Goal: Information Seeking & Learning: Learn about a topic

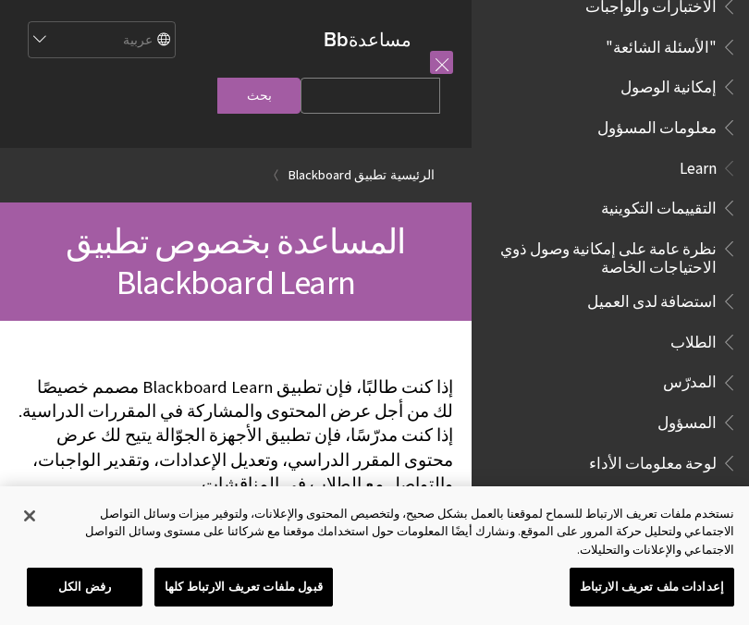
scroll to position [1035, 0]
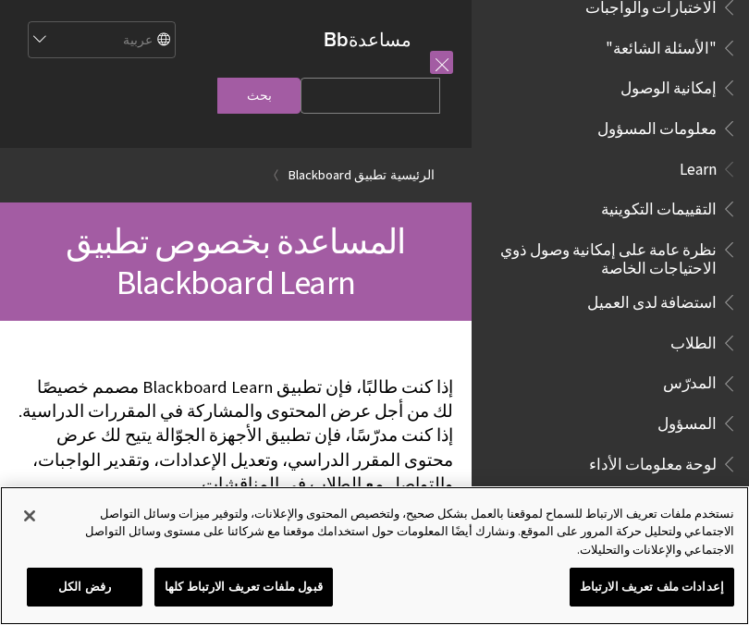
click at [36, 536] on button "إغلاق" at bounding box center [29, 516] width 41 height 41
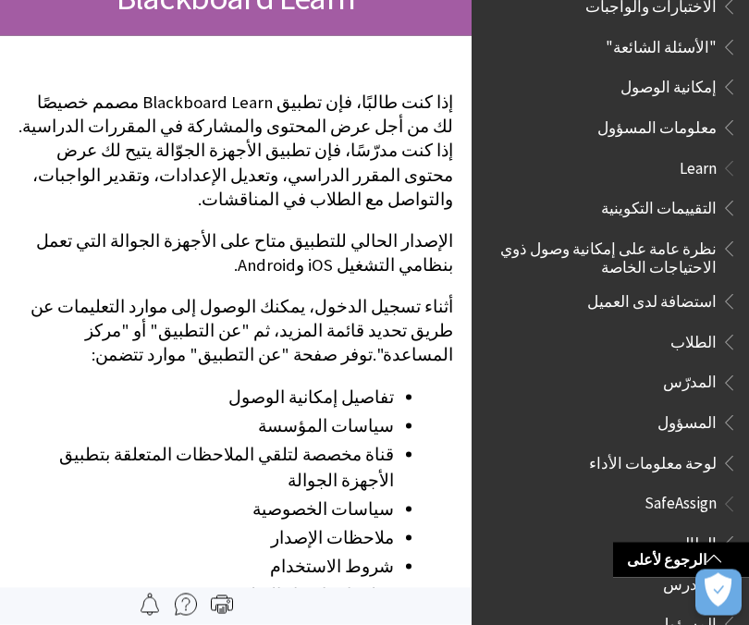
scroll to position [279, 0]
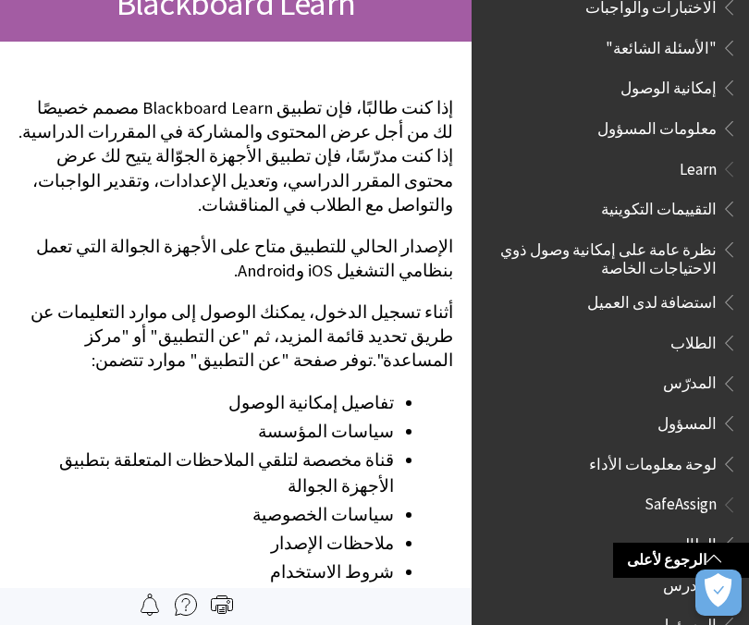
click at [720, 529] on span "Book outline for Blackboard SafeAssign" at bounding box center [726, 540] width 19 height 23
click at [713, 529] on span "الطالب" at bounding box center [693, 541] width 47 height 25
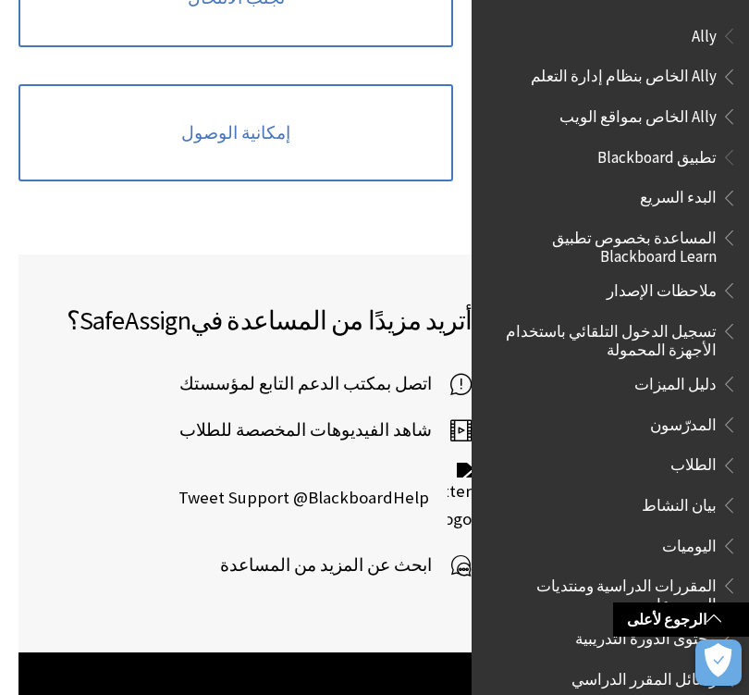
click at [733, 322] on span "Book outline for Blackboard App Help" at bounding box center [726, 326] width 19 height 23
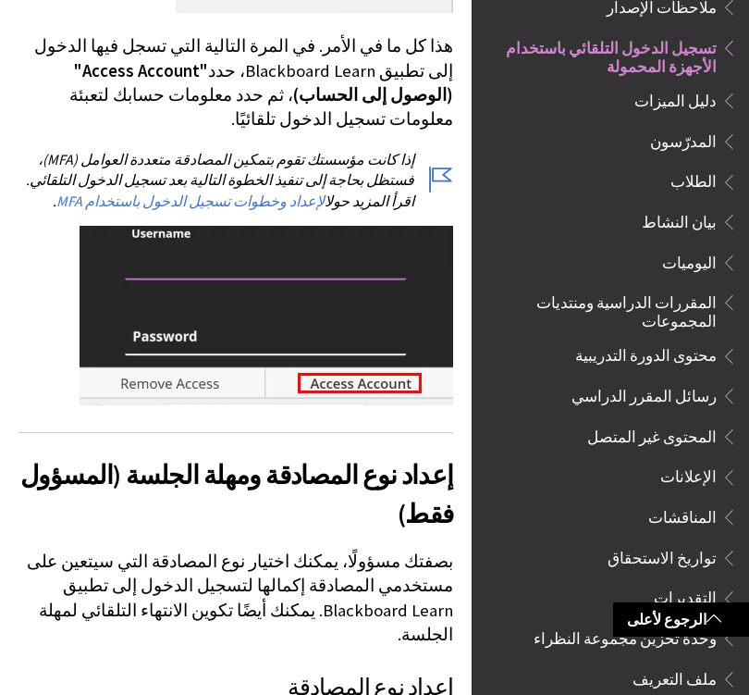
scroll to position [2642, 0]
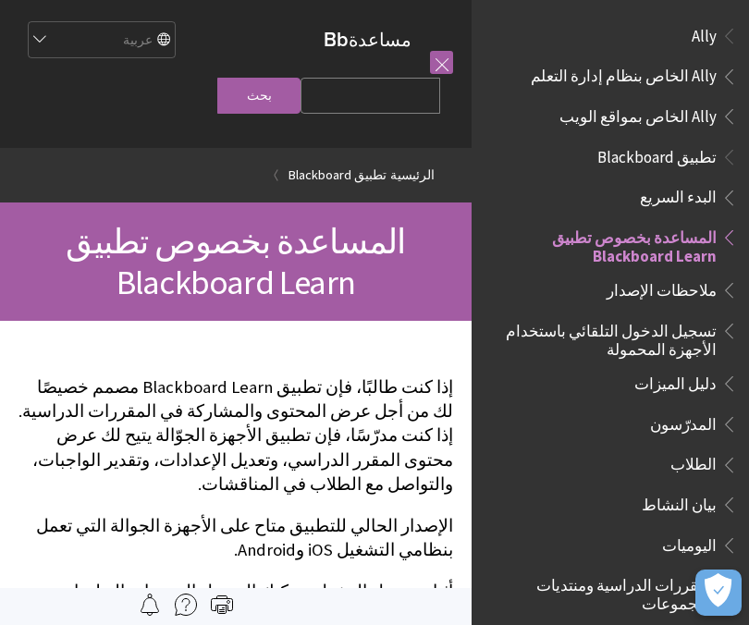
click at [723, 72] on span "Book outline for Anthology Ally Help" at bounding box center [726, 72] width 19 height 23
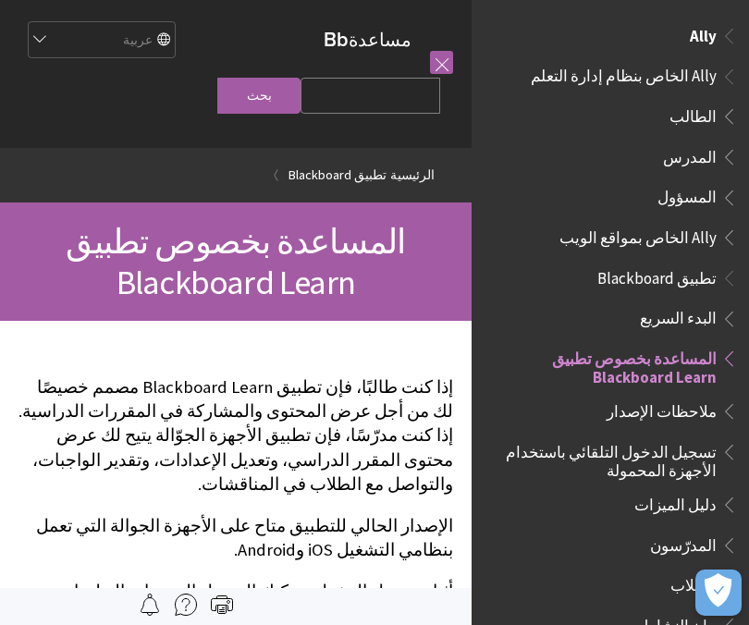
click at [708, 118] on span "الطالب" at bounding box center [693, 113] width 47 height 25
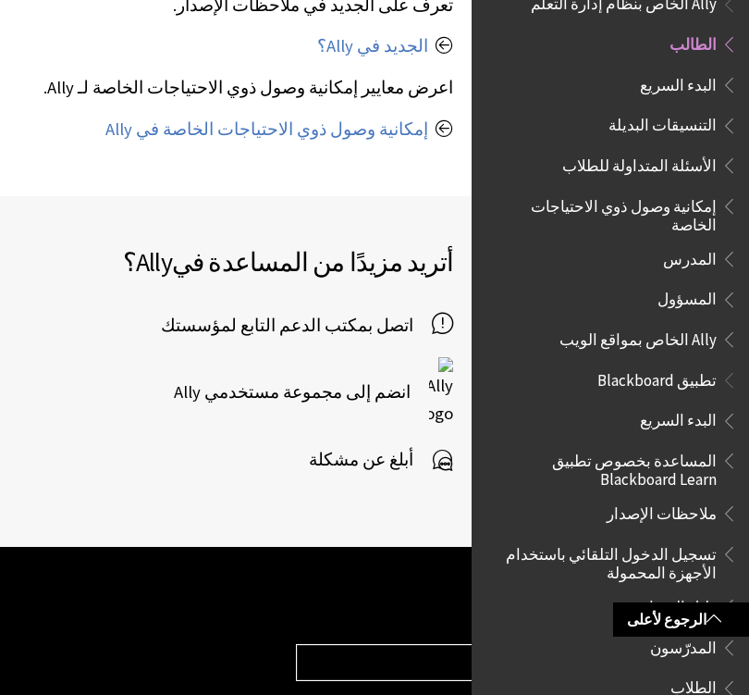
scroll to position [1234, 0]
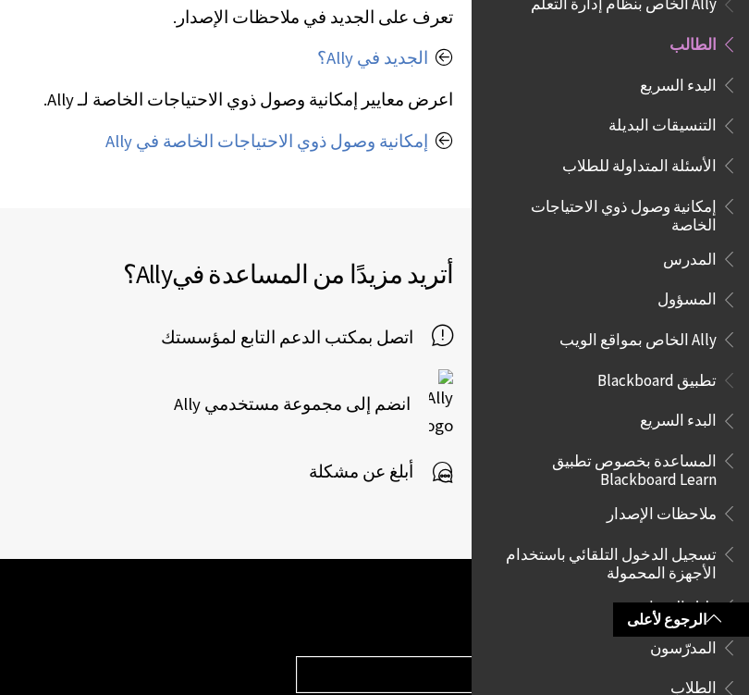
click at [367, 458] on span "أبلغ عن مشكلة" at bounding box center [370, 472] width 123 height 28
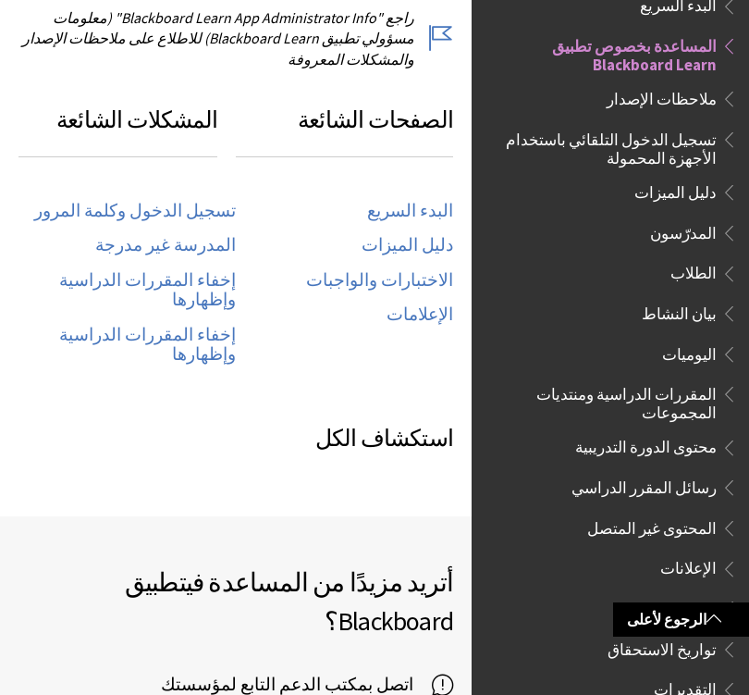
scroll to position [955, 0]
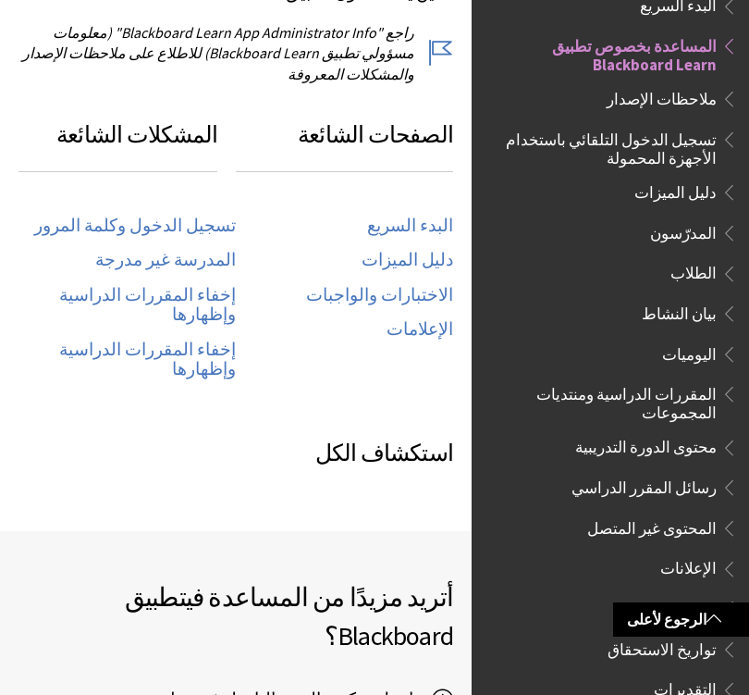
click at [116, 216] on link "تسجيل الدخول وكلمة المرور" at bounding box center [135, 226] width 202 height 21
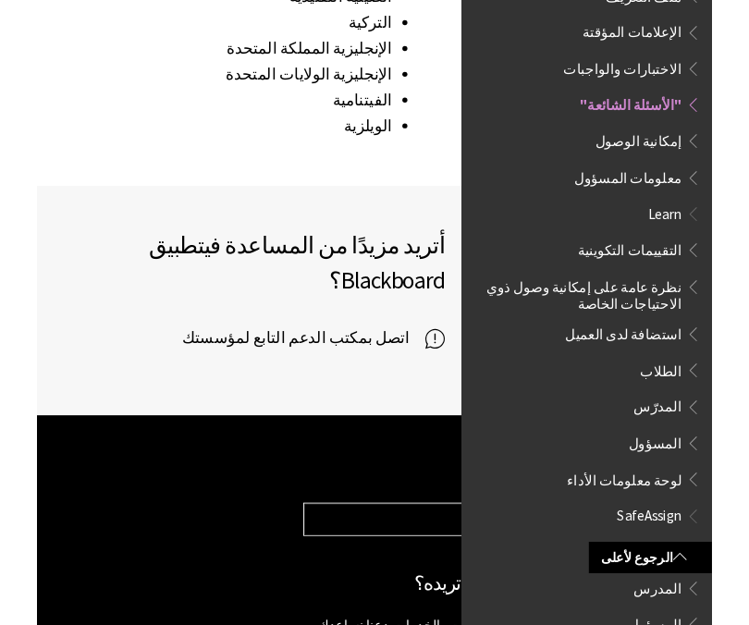
scroll to position [3070, 0]
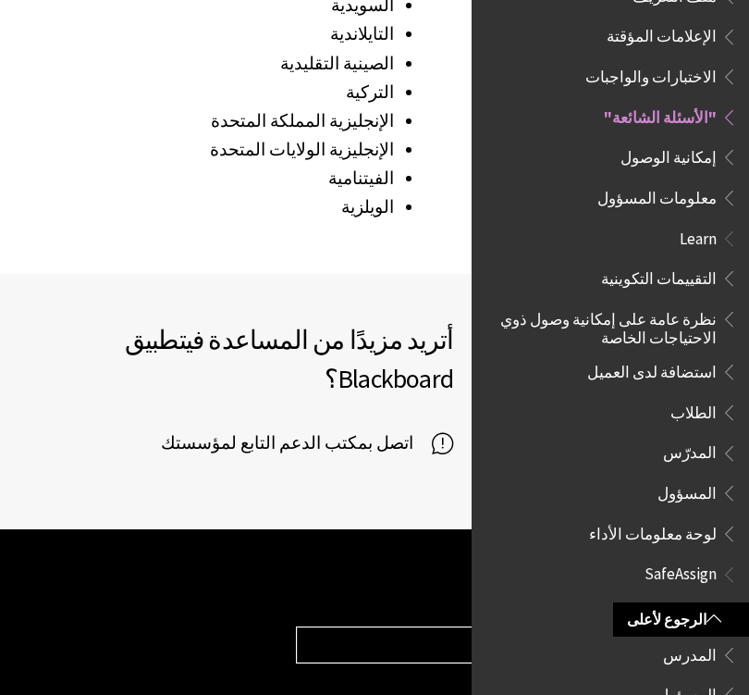
click at [275, 429] on span "اتصل بمكتب الدعم التابع لمؤسستك" at bounding box center [296, 443] width 271 height 28
